Goal: Transaction & Acquisition: Purchase product/service

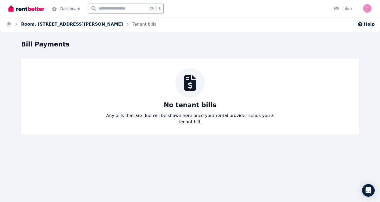
click at [63, 26] on link "Room, 12/84 Musgrave Rd, Indooroopilly" at bounding box center [72, 24] width 102 height 5
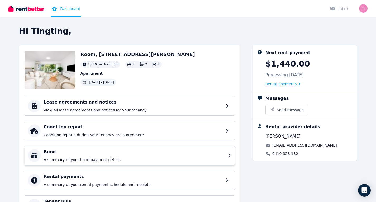
click at [70, 154] on h4 "Bond" at bounding box center [134, 152] width 181 height 6
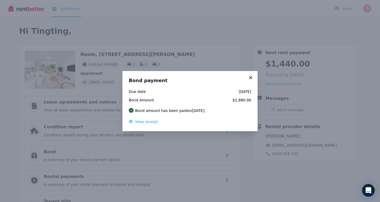
click at [250, 77] on icon at bounding box center [250, 77] width 3 height 3
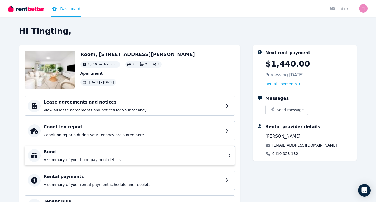
scroll to position [26, 0]
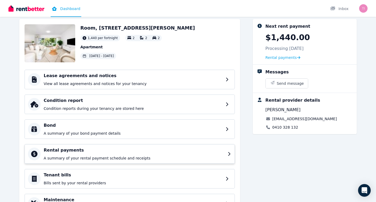
click at [96, 153] on div "Rental payments A summary of your rental payment schedule and receipts" at bounding box center [134, 154] width 181 height 14
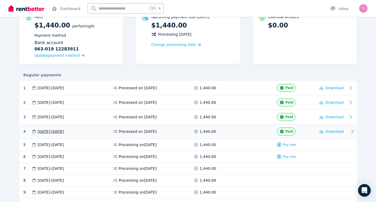
scroll to position [79, 0]
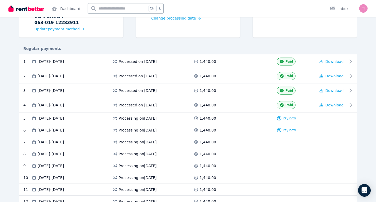
click at [290, 117] on span "Pay now" at bounding box center [289, 118] width 13 height 4
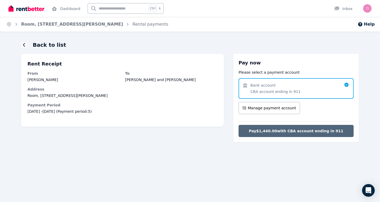
click at [284, 132] on span "Pay $1,440.00 with CBA account ending in 911" at bounding box center [296, 130] width 94 height 5
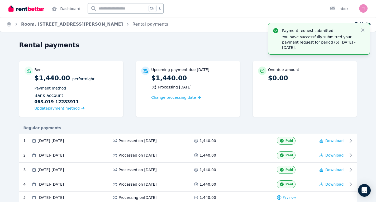
scroll to position [79, 0]
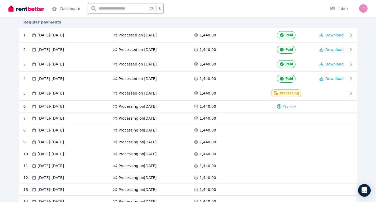
scroll to position [178, 0]
